Goal: Task Accomplishment & Management: Manage account settings

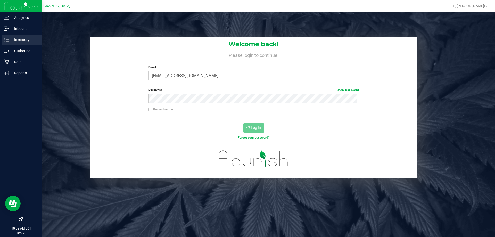
click at [19, 38] on p "Inventory" at bounding box center [24, 40] width 31 height 6
click at [9, 63] on icon at bounding box center [6, 61] width 5 height 5
click at [15, 38] on p "Inventory" at bounding box center [24, 40] width 31 height 6
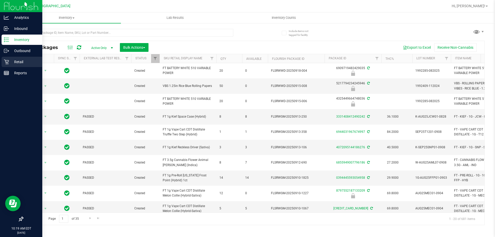
click at [15, 62] on p "Retail" at bounding box center [24, 62] width 31 height 6
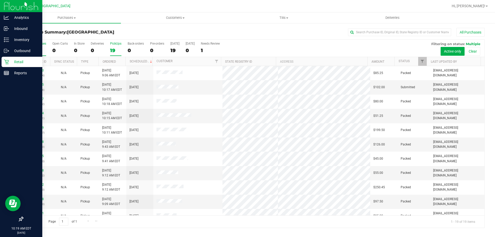
click at [115, 46] on label "PickUps 19" at bounding box center [115, 49] width 11 height 14
click at [0, 0] on input "PickUps 19" at bounding box center [0, 0] width 0 height 0
click at [423, 60] on span "Filter" at bounding box center [422, 61] width 4 height 4
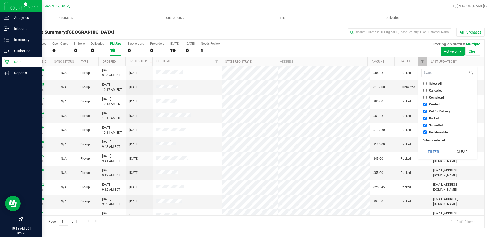
click at [436, 104] on span "Created" at bounding box center [434, 104] width 11 height 3
click at [427, 104] on input "Created" at bounding box center [424, 104] width 3 height 3
checkbox input "false"
click at [436, 110] on span "Out for Delivery" at bounding box center [439, 111] width 21 height 3
click at [427, 110] on input "Out for Delivery" at bounding box center [424, 111] width 3 height 3
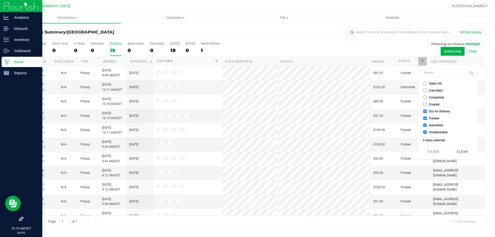
checkbox input "false"
click at [433, 118] on span "Packed" at bounding box center [434, 118] width 10 height 3
click at [427, 118] on input "Packed" at bounding box center [424, 118] width 3 height 3
checkbox input "false"
click at [434, 149] on button "Filter" at bounding box center [433, 151] width 25 height 11
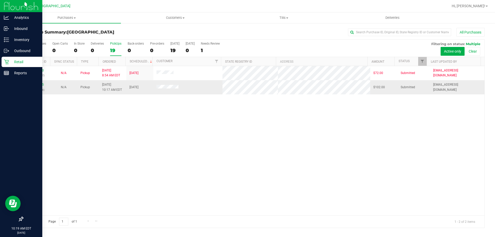
click at [251, 84] on tr "11987245 (326678008) N/A Pickup [DATE] 10:17 AM EDT 9/22/2025 $102.00 Submitted…" at bounding box center [254, 87] width 462 height 14
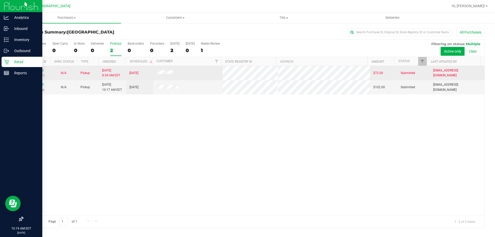
drag, startPoint x: 152, startPoint y: 72, endPoint x: 182, endPoint y: 72, distance: 30.4
click at [182, 72] on tr "11986290 (326616327) N/A Pickup [DATE] 8:54 AM EDT 9/22/2025 $72.00 Submitted […" at bounding box center [254, 73] width 462 height 14
drag, startPoint x: 182, startPoint y: 72, endPoint x: 203, endPoint y: 72, distance: 21.1
click at [189, 72] on td at bounding box center [187, 73] width 69 height 14
click at [245, 74] on tr "11986290 (326616327) N/A Pickup [DATE] 8:54 AM EDT 9/22/2025 $72.00 Submitted […" at bounding box center [254, 73] width 462 height 14
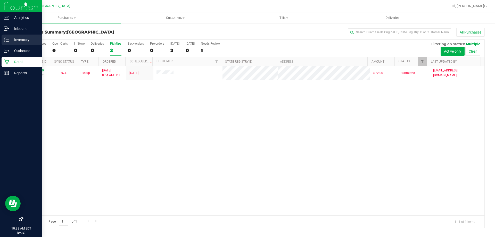
click at [10, 41] on p "Inventory" at bounding box center [24, 40] width 31 height 6
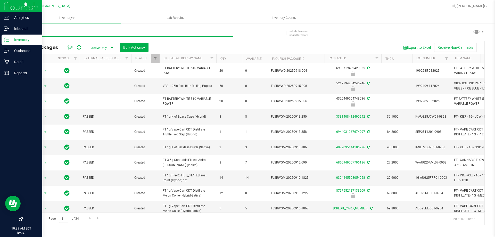
click at [84, 32] on input "text" at bounding box center [128, 33] width 211 height 8
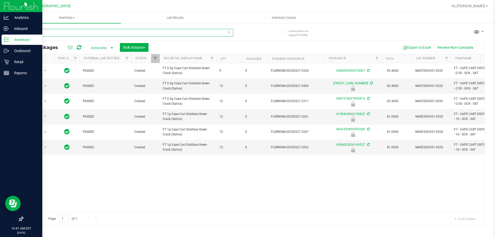
click at [69, 36] on input "gck" at bounding box center [128, 33] width 211 height 8
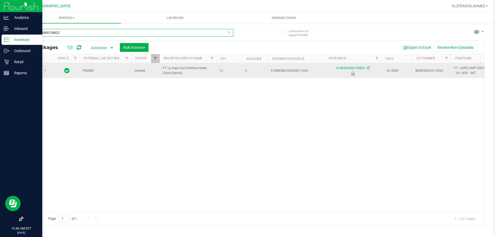
type input "4198469868158822"
click at [42, 71] on span "select" at bounding box center [45, 70] width 6 height 7
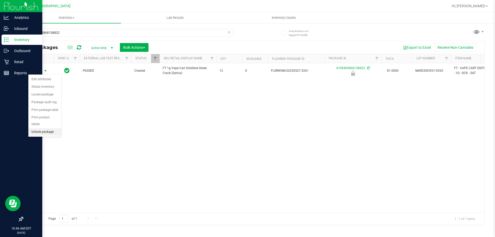
click at [39, 128] on li "Unlock package" at bounding box center [44, 132] width 33 height 8
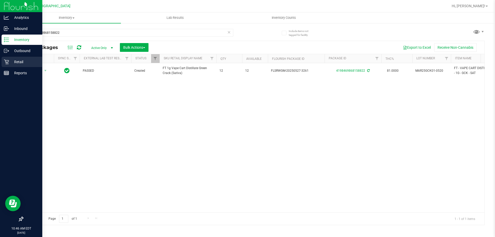
click at [7, 59] on div "Retail" at bounding box center [22, 62] width 41 height 10
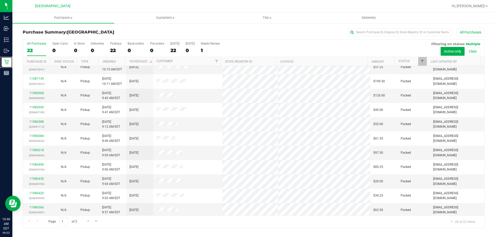
scroll to position [136, 0]
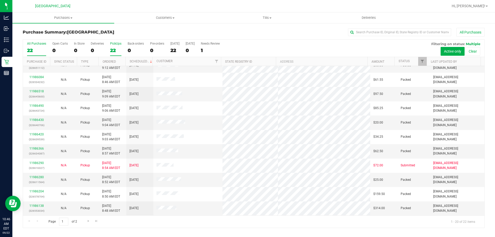
click at [118, 42] on div "PickUps" at bounding box center [115, 44] width 11 height 4
click at [0, 0] on input "PickUps 22" at bounding box center [0, 0] width 0 height 0
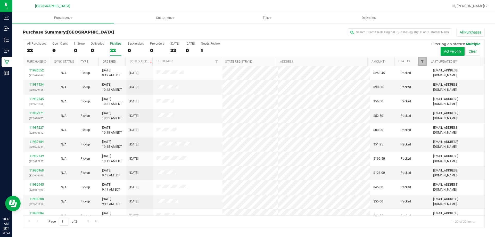
click at [423, 62] on span "Filter" at bounding box center [422, 61] width 4 height 4
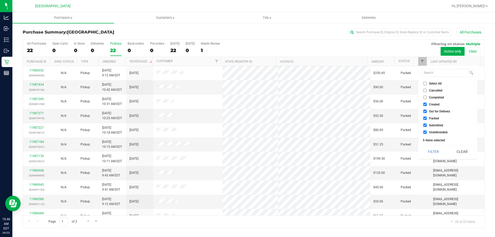
click at [435, 104] on span "Created" at bounding box center [434, 104] width 11 height 3
click at [427, 104] on input "Created" at bounding box center [424, 104] width 3 height 3
checkbox input "false"
click at [434, 110] on span "Out for Delivery" at bounding box center [439, 111] width 21 height 3
click at [427, 110] on input "Out for Delivery" at bounding box center [424, 111] width 3 height 3
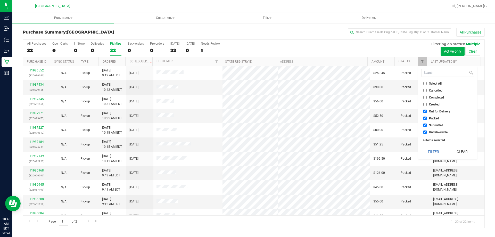
checkbox input "false"
click at [434, 118] on span "Packed" at bounding box center [434, 118] width 10 height 3
click at [427, 118] on input "Packed" at bounding box center [424, 118] width 3 height 3
checkbox input "false"
click at [431, 150] on button "Filter" at bounding box center [433, 151] width 25 height 11
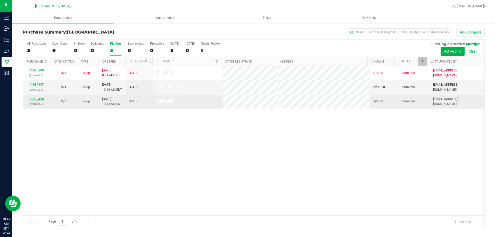
click at [43, 99] on link "11987458" at bounding box center [36, 99] width 14 height 4
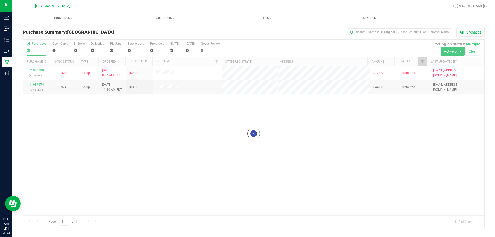
click at [158, 108] on div "Loading... 11986290 (326616327) N/A Pickup [DATE] 8:54 AM EDT 9/22/2025 $72.00 …" at bounding box center [254, 140] width 462 height 149
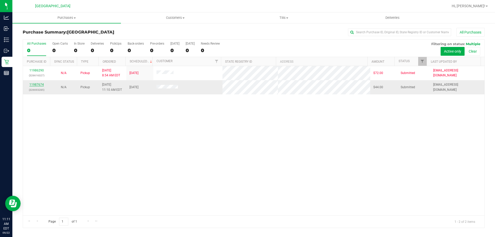
click at [41, 84] on link "11987674" at bounding box center [36, 85] width 14 height 4
click at [32, 83] on link "11987910" at bounding box center [36, 85] width 14 height 4
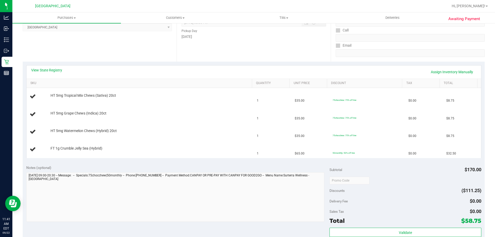
scroll to position [129, 0]
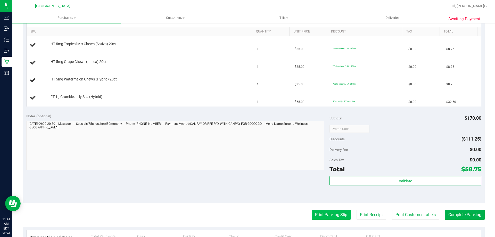
click at [322, 215] on button "Print Packing Slip" at bounding box center [331, 215] width 39 height 10
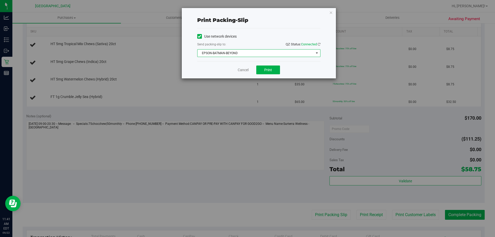
click at [265, 54] on span "EPSON-BATMAN-BEYOND" at bounding box center [256, 53] width 116 height 7
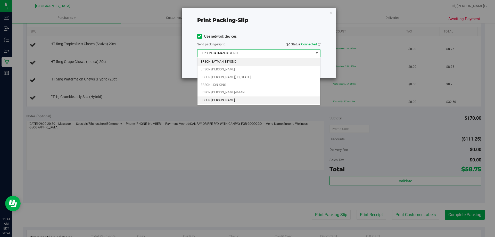
click at [236, 99] on li "EPSON-STEVIE-WONDER" at bounding box center [259, 100] width 123 height 8
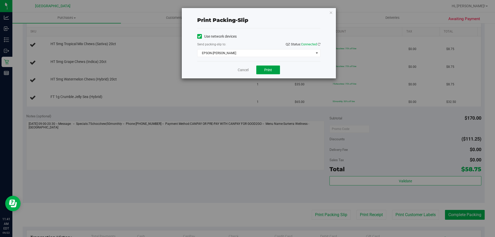
click at [273, 73] on button "Print" at bounding box center [268, 69] width 24 height 9
click at [244, 67] on link "Cancel" at bounding box center [243, 69] width 11 height 5
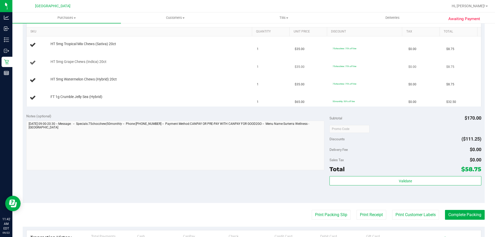
click at [234, 69] on td "HT 5mg Grape Chews (Indica) 20ct" at bounding box center [140, 63] width 227 height 18
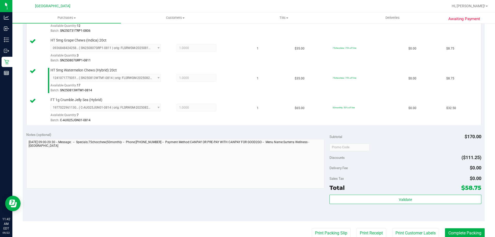
scroll to position [206, 0]
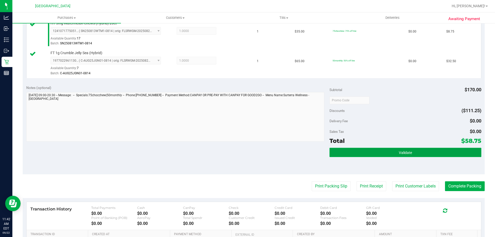
click at [350, 153] on button "Validate" at bounding box center [406, 152] width 152 height 9
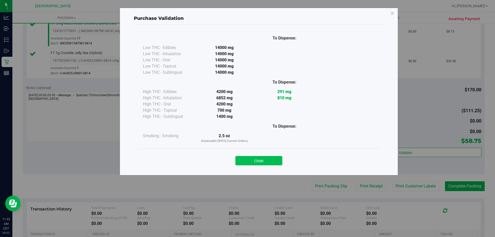
click at [272, 161] on button "Close" at bounding box center [258, 160] width 47 height 9
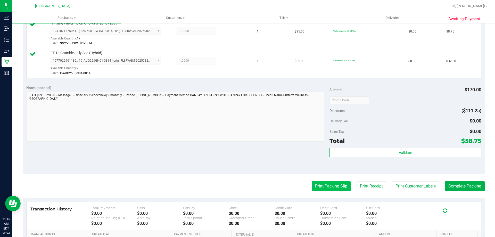
click at [312, 187] on button "Print Packing Slip" at bounding box center [331, 186] width 39 height 10
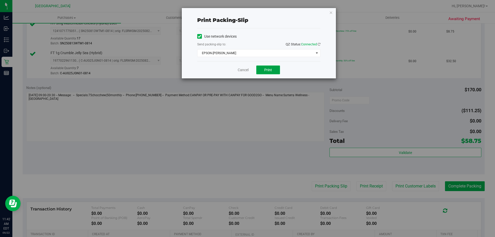
click at [272, 67] on button "Print" at bounding box center [268, 69] width 24 height 9
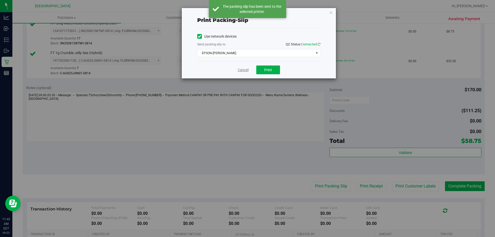
click at [241, 70] on link "Cancel" at bounding box center [243, 69] width 11 height 5
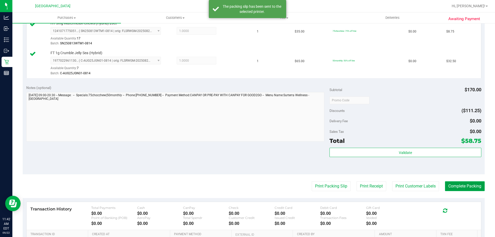
click at [453, 185] on button "Complete Packing" at bounding box center [465, 186] width 40 height 10
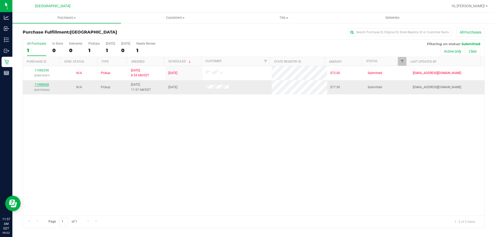
click at [46, 84] on link "11988068" at bounding box center [42, 85] width 14 height 4
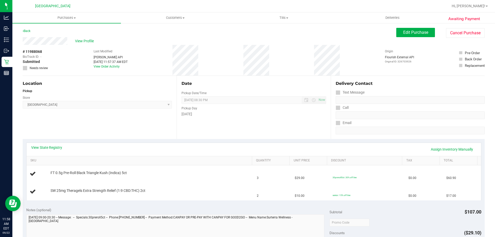
click at [55, 144] on div "View State Registry Assign Inventory Manually" at bounding box center [254, 149] width 455 height 13
click at [56, 147] on link "View State Registry" at bounding box center [46, 147] width 31 height 5
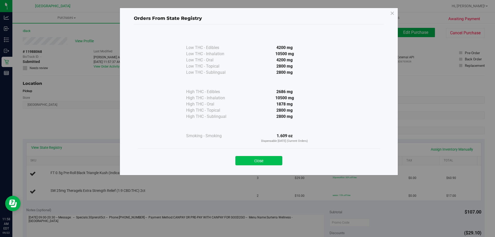
click at [249, 159] on button "Close" at bounding box center [258, 160] width 47 height 9
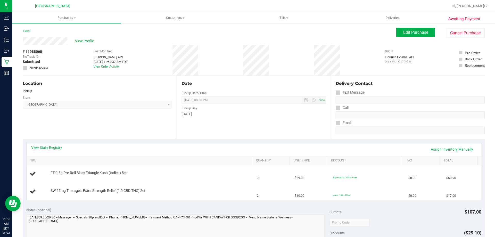
click at [51, 148] on link "View State Registry" at bounding box center [46, 147] width 31 height 5
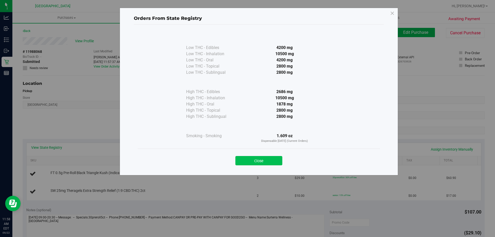
click at [257, 159] on button "Close" at bounding box center [258, 160] width 47 height 9
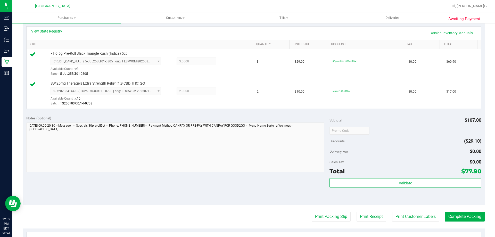
scroll to position [155, 0]
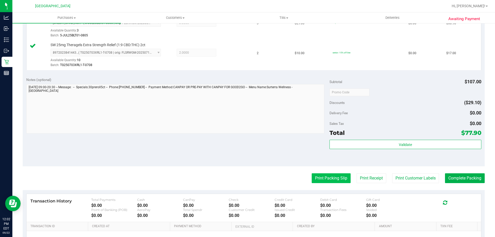
click at [321, 177] on button "Print Packing Slip" at bounding box center [331, 178] width 39 height 10
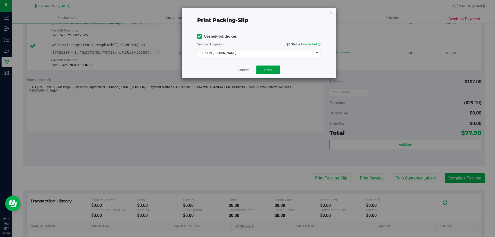
click at [264, 68] on button "Print" at bounding box center [268, 69] width 24 height 9
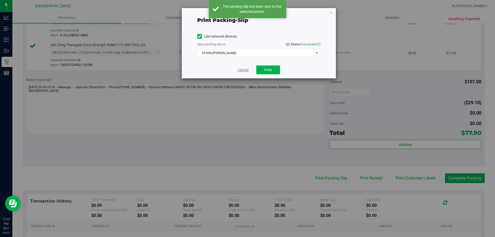
click at [243, 70] on link "Cancel" at bounding box center [243, 69] width 11 height 5
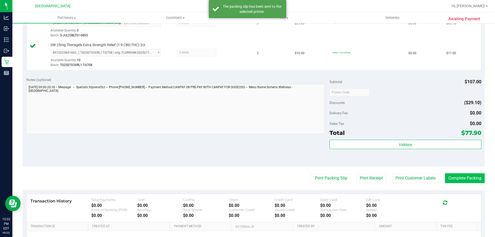
click at [457, 173] on purchase-details "Back Edit Purchase Cancel Purchase View Profile # 11988068 BioTrack ID: - Submi…" at bounding box center [254, 79] width 462 height 413
click at [457, 173] on button "Complete Packing" at bounding box center [465, 178] width 40 height 10
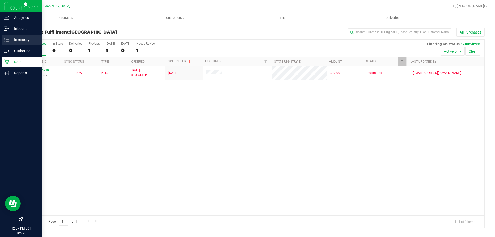
click at [5, 38] on icon at bounding box center [6, 39] width 5 height 5
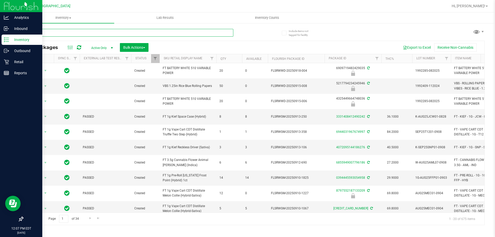
click at [73, 34] on input "text" at bounding box center [128, 33] width 211 height 8
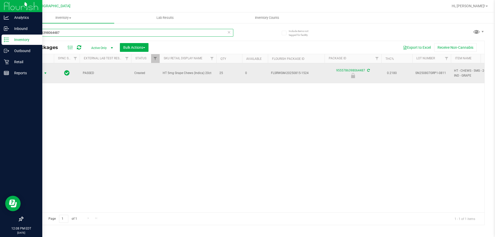
type input "9555786398064487"
click at [41, 72] on span "Action" at bounding box center [35, 73] width 14 height 7
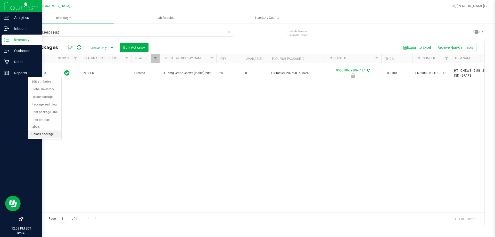
click at [44, 130] on li "Unlock package" at bounding box center [44, 134] width 33 height 8
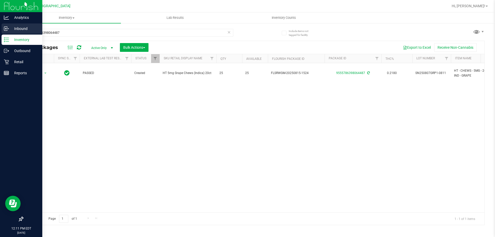
click at [22, 29] on p "Inbound" at bounding box center [24, 29] width 31 height 6
click at [18, 42] on p "Inventory" at bounding box center [24, 40] width 31 height 6
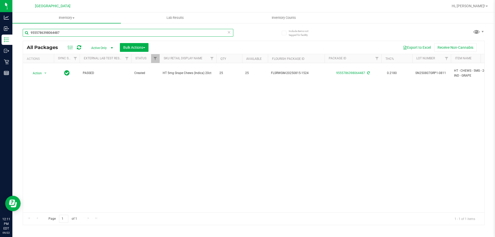
click at [73, 35] on input "9555786398064487" at bounding box center [128, 33] width 211 height 8
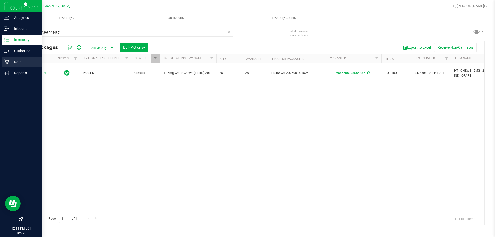
click at [8, 63] on icon at bounding box center [6, 62] width 5 height 5
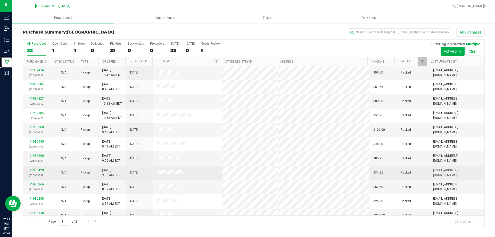
scroll to position [136, 0]
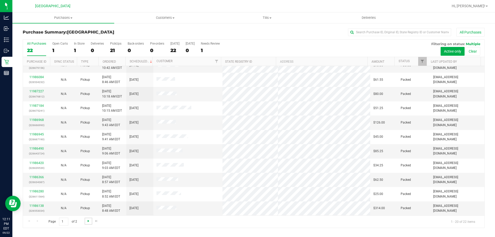
click at [89, 222] on span "Go to the next page" at bounding box center [88, 221] width 4 height 4
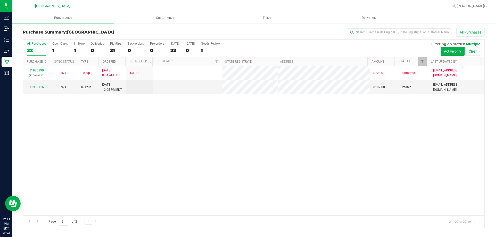
scroll to position [0, 0]
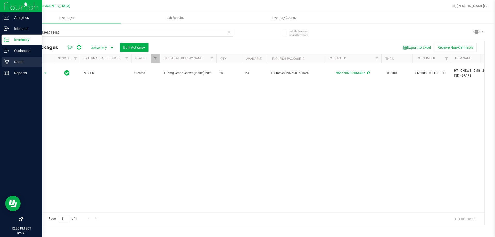
click at [8, 61] on icon at bounding box center [6, 61] width 5 height 5
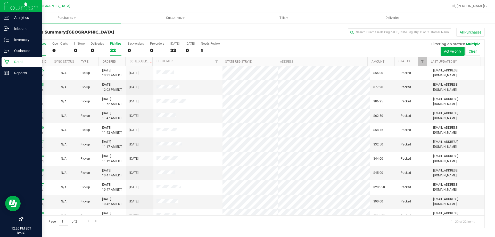
click at [115, 51] on div "22" at bounding box center [115, 50] width 11 height 6
click at [0, 0] on input "PickUps 22" at bounding box center [0, 0] width 0 height 0
click at [421, 63] on span "Filter" at bounding box center [422, 61] width 4 height 4
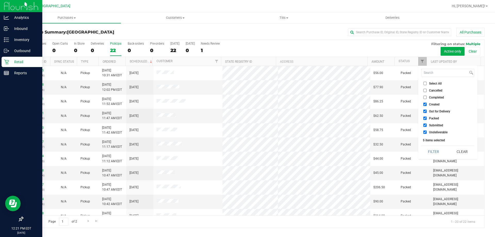
click at [432, 104] on span "Created" at bounding box center [434, 104] width 11 height 3
click at [427, 104] on input "Created" at bounding box center [424, 104] width 3 height 3
checkbox input "false"
click at [431, 114] on ul "Select All Cancelled Completed Created Out for Delivery Packed Submitted Undeli…" at bounding box center [447, 108] width 53 height 54
click at [432, 111] on span "Out for Delivery" at bounding box center [439, 111] width 21 height 3
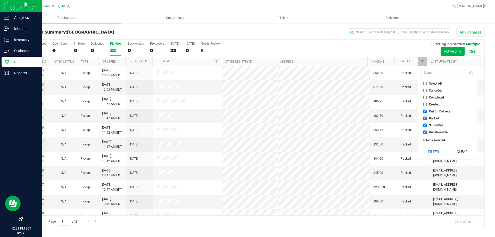
click at [427, 111] on input "Out for Delivery" at bounding box center [424, 111] width 3 height 3
checkbox input "false"
click at [433, 118] on span "Packed" at bounding box center [434, 118] width 10 height 3
click at [427, 118] on input "Packed" at bounding box center [424, 118] width 3 height 3
checkbox input "false"
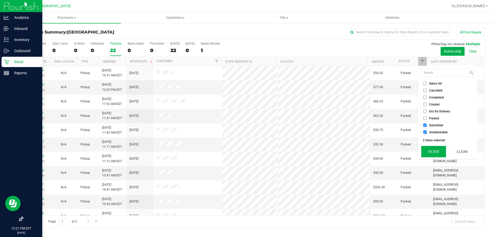
click at [431, 152] on button "Filter" at bounding box center [433, 151] width 25 height 11
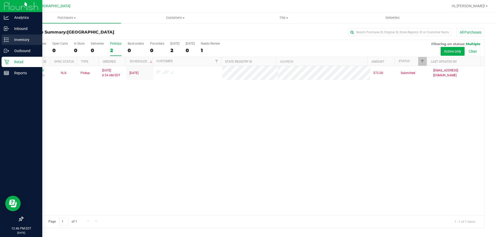
click at [11, 40] on p "Inventory" at bounding box center [24, 40] width 31 height 6
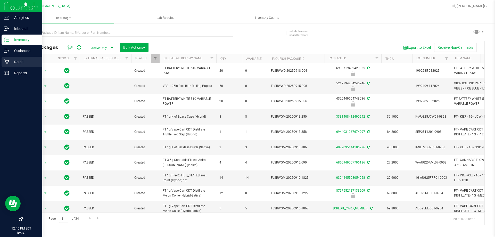
click at [13, 63] on p "Retail" at bounding box center [24, 62] width 31 height 6
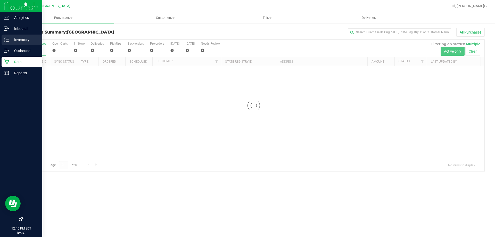
click at [20, 38] on p "Inventory" at bounding box center [24, 40] width 31 height 6
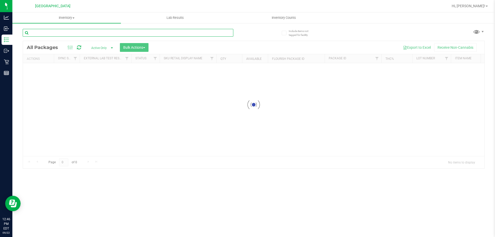
click at [75, 35] on input "text" at bounding box center [128, 33] width 211 height 8
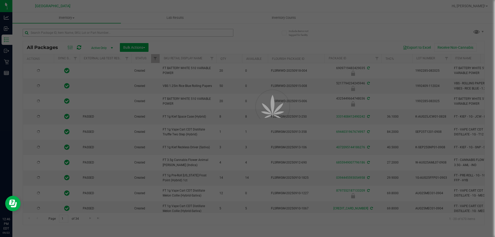
click at [75, 35] on div at bounding box center [247, 118] width 495 height 237
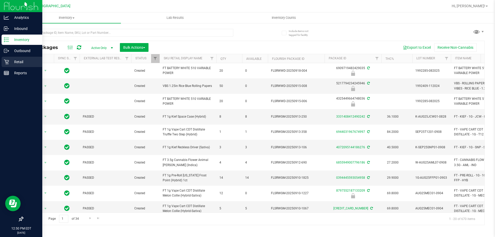
click at [9, 61] on icon at bounding box center [6, 62] width 5 height 5
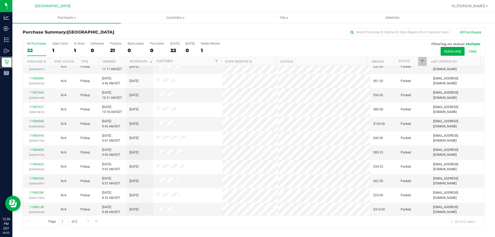
scroll to position [136, 0]
click at [88, 222] on span "Go to the next page" at bounding box center [88, 221] width 4 height 4
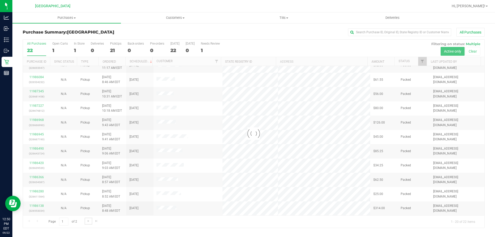
scroll to position [0, 0]
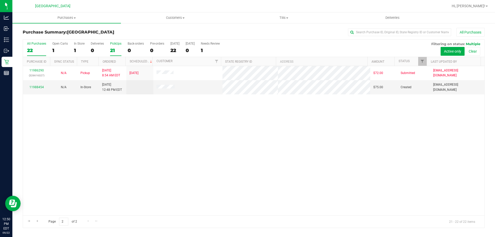
click at [116, 44] on div "PickUps" at bounding box center [115, 44] width 11 height 4
click at [0, 0] on input "PickUps 21" at bounding box center [0, 0] width 0 height 0
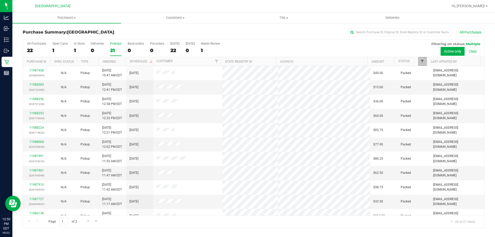
click at [420, 62] on span "Filter" at bounding box center [422, 61] width 4 height 4
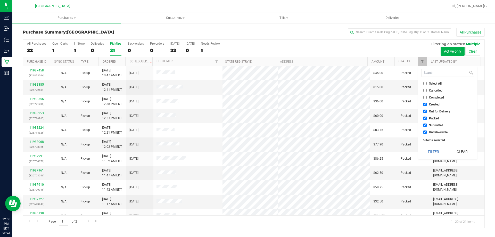
click at [432, 106] on span "Created" at bounding box center [434, 104] width 11 height 3
click at [427, 106] on input "Created" at bounding box center [424, 104] width 3 height 3
checkbox input "false"
click at [431, 111] on span "Out for Delivery" at bounding box center [439, 111] width 21 height 3
click at [427, 111] on input "Out for Delivery" at bounding box center [424, 111] width 3 height 3
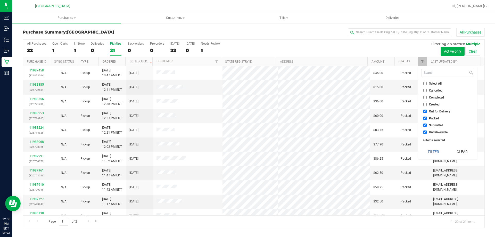
checkbox input "false"
click at [431, 118] on span "Packed" at bounding box center [434, 118] width 10 height 3
click at [427, 118] on input "Packed" at bounding box center [424, 118] width 3 height 3
checkbox input "false"
click at [434, 152] on button "Filter" at bounding box center [433, 151] width 25 height 11
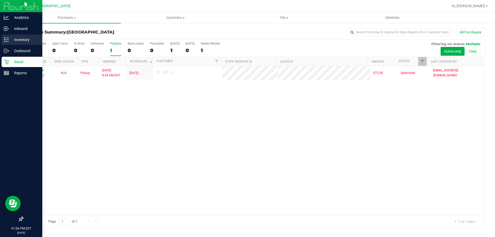
click at [14, 38] on p "Inventory" at bounding box center [24, 40] width 31 height 6
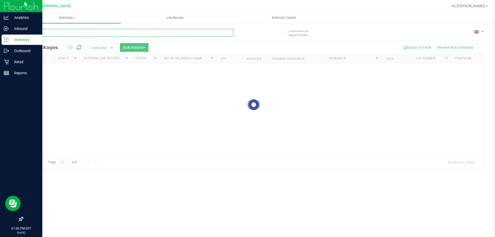
click at [61, 36] on input "text" at bounding box center [128, 33] width 211 height 8
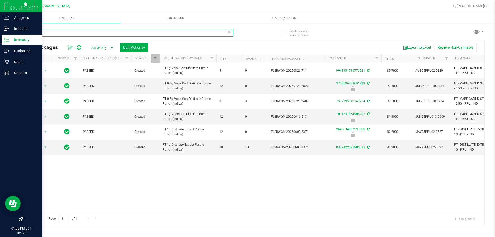
click at [81, 33] on input "ppu" at bounding box center [128, 33] width 211 height 8
click at [80, 33] on input "ppu" at bounding box center [128, 33] width 211 height 8
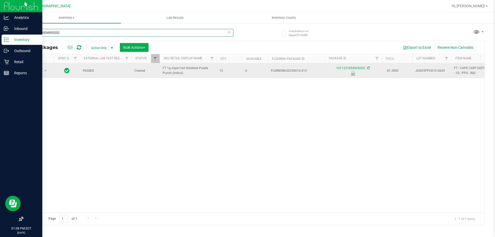
type input "1011231854905202"
click at [41, 70] on span "Action" at bounding box center [35, 70] width 14 height 7
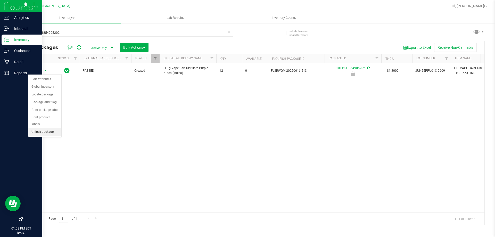
click at [43, 128] on li "Unlock package" at bounding box center [44, 132] width 33 height 8
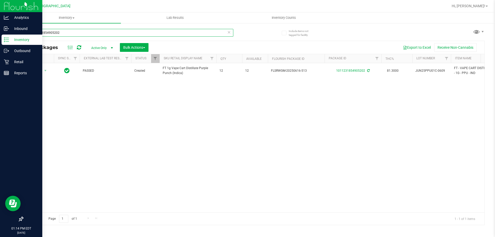
click at [68, 35] on input "1011231854905202" at bounding box center [128, 33] width 211 height 8
type input "blue raspberry"
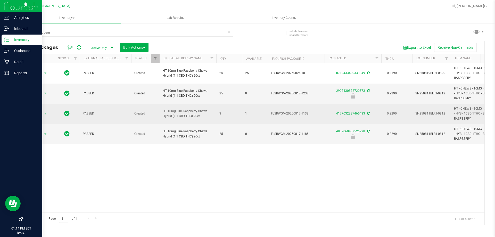
drag, startPoint x: 217, startPoint y: 112, endPoint x: 253, endPoint y: 112, distance: 36.6
click at [253, 112] on span "1" at bounding box center [255, 113] width 20 height 5
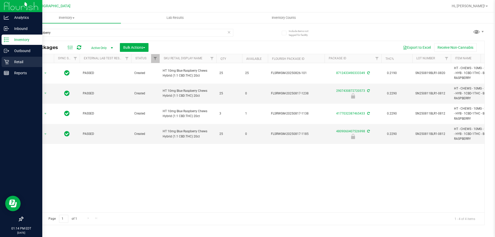
click at [9, 61] on icon at bounding box center [6, 62] width 5 height 5
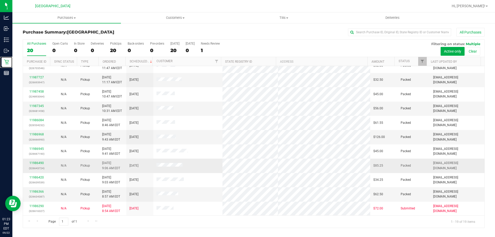
scroll to position [122, 0]
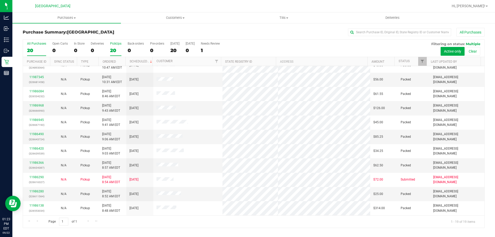
click at [116, 43] on div "PickUps" at bounding box center [115, 44] width 11 height 4
click at [0, 0] on input "PickUps 20" at bounding box center [0, 0] width 0 height 0
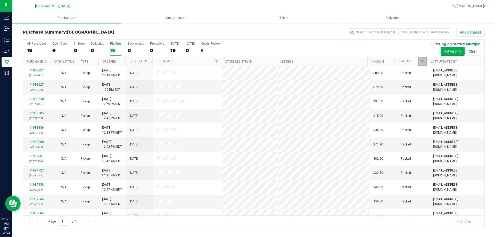
click at [422, 59] on link "Filter" at bounding box center [422, 61] width 9 height 9
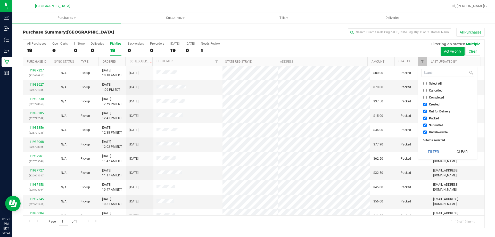
click at [433, 104] on span "Created" at bounding box center [434, 104] width 11 height 3
click at [427, 104] on input "Created" at bounding box center [424, 104] width 3 height 3
checkbox input "false"
click at [431, 111] on span "Out for Delivery" at bounding box center [439, 111] width 21 height 3
click at [427, 111] on input "Out for Delivery" at bounding box center [424, 111] width 3 height 3
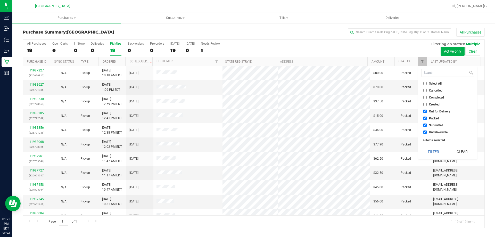
checkbox input "false"
click at [430, 118] on span "Packed" at bounding box center [434, 118] width 10 height 3
click at [427, 118] on input "Packed" at bounding box center [424, 118] width 3 height 3
checkbox input "false"
click at [433, 151] on button "Filter" at bounding box center [433, 151] width 25 height 11
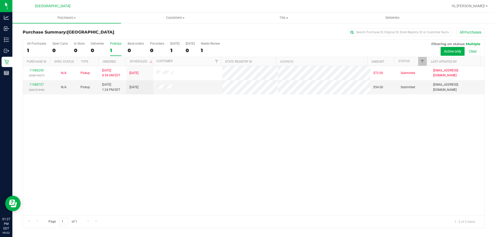
click at [273, 109] on div "11986290 (326616327) N/A Pickup 9/22/2025 8:54 AM EDT 9/22/2025 $72.00 Submitte…" at bounding box center [254, 140] width 462 height 149
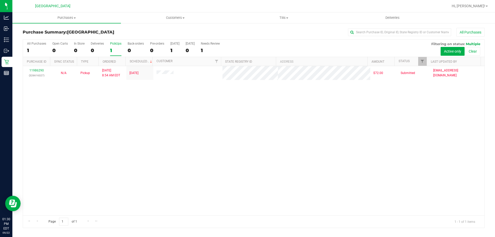
click at [120, 166] on div "11986290 (326616327) N/A Pickup [DATE] 8:54 AM EDT 9/22/2025 $72.00 Submitted […" at bounding box center [254, 140] width 462 height 149
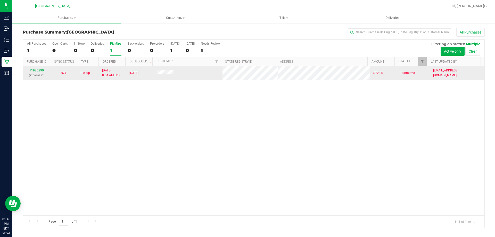
drag, startPoint x: 150, startPoint y: 71, endPoint x: 194, endPoint y: 75, distance: 44.0
click at [194, 75] on tr "11986290 (326616327) N/A Pickup [DATE] 8:54 AM EDT 9/22/2025 $72.00 Submitted […" at bounding box center [254, 73] width 462 height 14
click at [194, 75] on td at bounding box center [187, 73] width 69 height 14
